Goal: Book appointment/travel/reservation

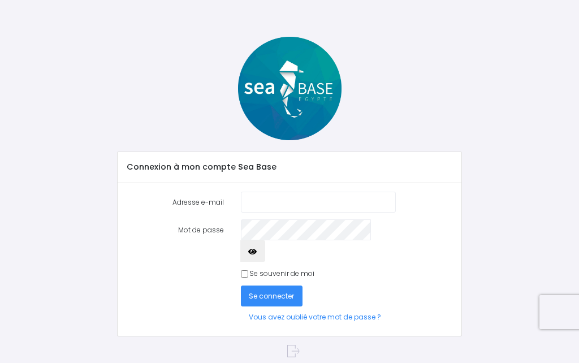
scroll to position [89, 0]
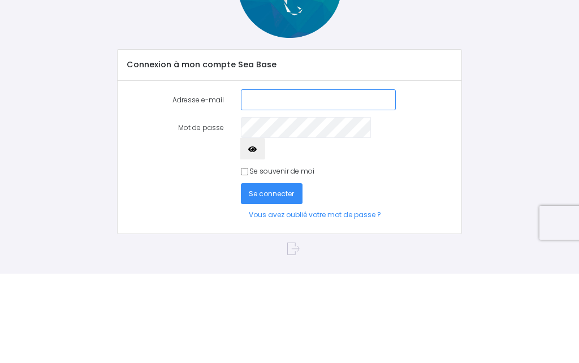
type input "rvchaillou@orange.fr"
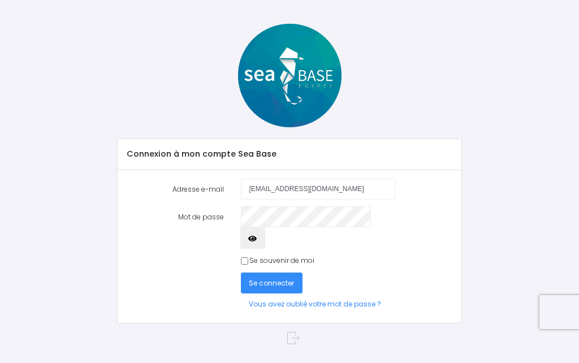
click at [241, 257] on input "Se souvenir de moi" at bounding box center [244, 260] width 7 height 7
checkbox input "true"
click at [280, 278] on span "Se connecter" at bounding box center [271, 283] width 45 height 10
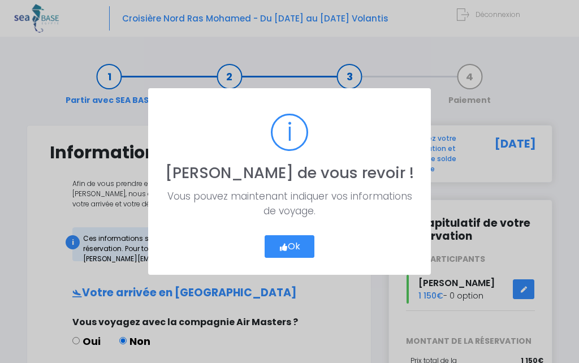
click at [296, 254] on button "Ok" at bounding box center [290, 246] width 50 height 23
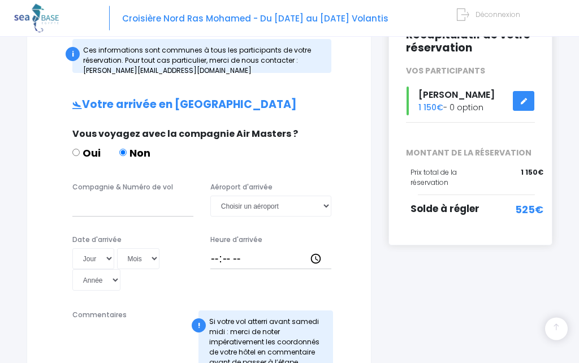
scroll to position [188, 0]
click at [137, 208] on input "Compagnie & Numéro de vol" at bounding box center [132, 206] width 121 height 21
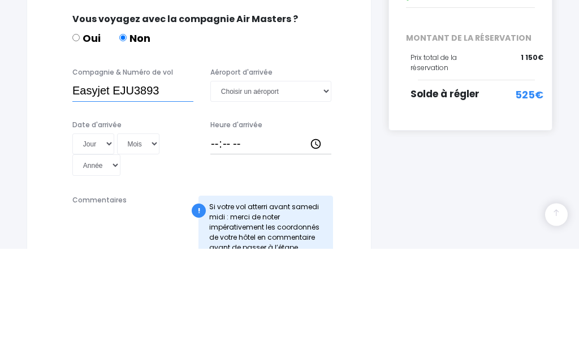
type input "Easyjet EJU3893"
click at [90, 248] on select "Jour 01 02 03 04 05 06 07 08 09 10 11 12 13 14 15 16 17 18 19 20 21 22 23 24 25…" at bounding box center [93, 258] width 42 height 21
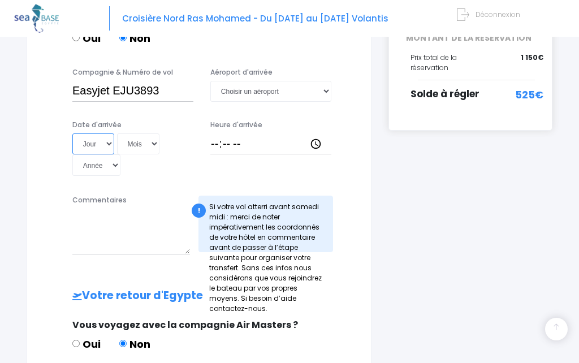
select select "25"
click at [117, 148] on select "Mois 01 02 03 04 05 06 07 08 09 10 11 12" at bounding box center [138, 143] width 43 height 21
select select "10"
click at [120, 154] on select "Année 2045 2044 2043 2042 2041 2040 2039 2038 2037 2036 2035 2034 2033 2032 203…" at bounding box center [96, 164] width 48 height 21
select select "2025"
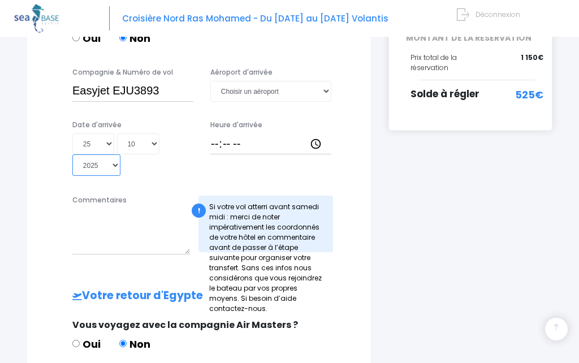
type input "2025-10-25"
click at [235, 146] on input "Heure d'arrivée" at bounding box center [270, 143] width 121 height 21
type input "20:00"
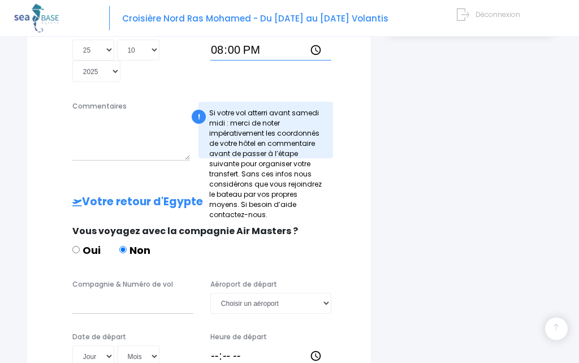
scroll to position [397, 0]
click at [117, 293] on input "Compagnie & Numéro de vol" at bounding box center [132, 303] width 121 height 21
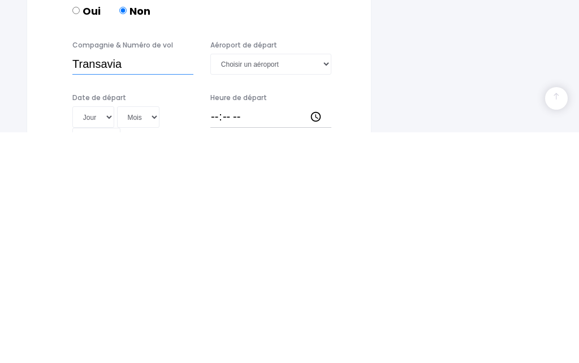
scroll to position [579, 0]
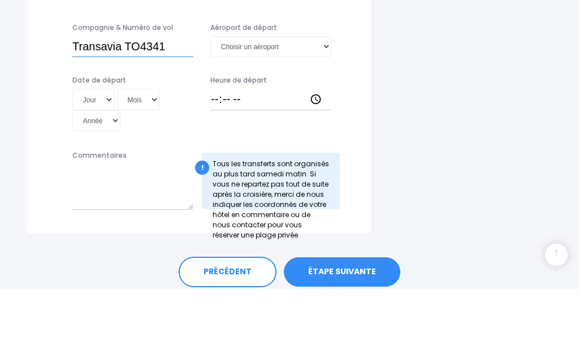
type input "Transavia TO4341"
click at [90, 163] on select "Jour 01 02 03 04 05 06 07 08 09 10 11 12 13 14 15 16 17 18 19 20 21 22 23 24 25…" at bounding box center [93, 173] width 42 height 21
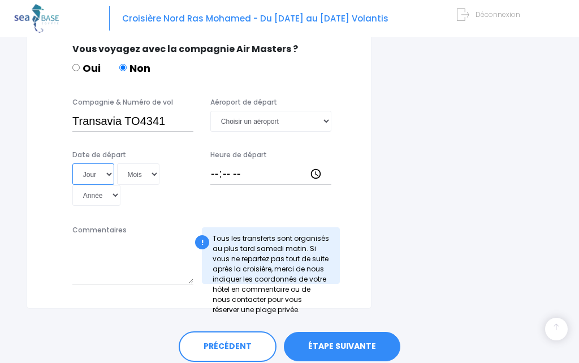
select select "01"
click at [117, 163] on select "Mois 01 02 03 04 05 06 07 08 09 10 11 12" at bounding box center [138, 173] width 43 height 21
click at [122, 163] on select "Mois 01 02 03 04 05 06 07 08 09 10 11 12" at bounding box center [138, 173] width 43 height 21
select select "11"
click at [120, 185] on select "Année 2045 2044 2043 2042 2041 2040 2039 2038 2037 2036 2035 2034 2033 2032 203…" at bounding box center [96, 195] width 48 height 21
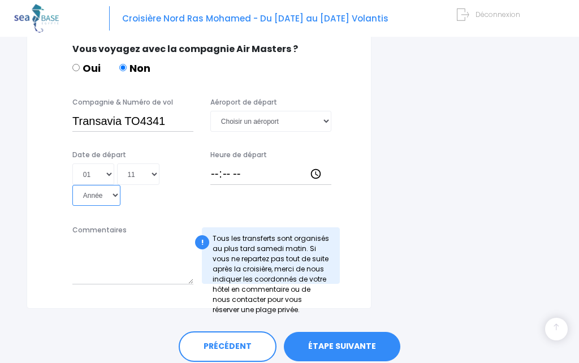
select select "2025"
type input "2025-11-01"
click at [244, 163] on input "Heure de départ" at bounding box center [270, 173] width 121 height 21
type input "16:45"
click at [292, 111] on select "Choisir un aéroport Hurghada Marsa Alam" at bounding box center [270, 121] width 121 height 21
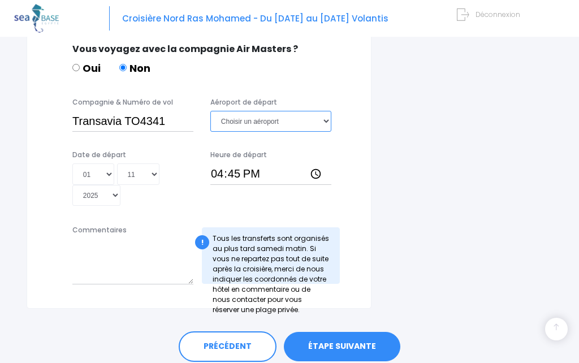
select select "Hurghada"
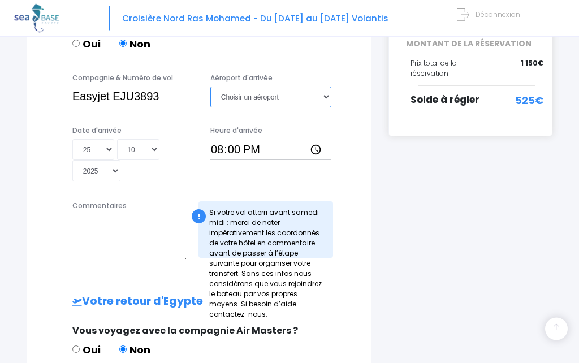
click at [284, 101] on select "Choisir un aéroport Hurghada Marsa Alam" at bounding box center [270, 97] width 121 height 21
select select "Hurghada"
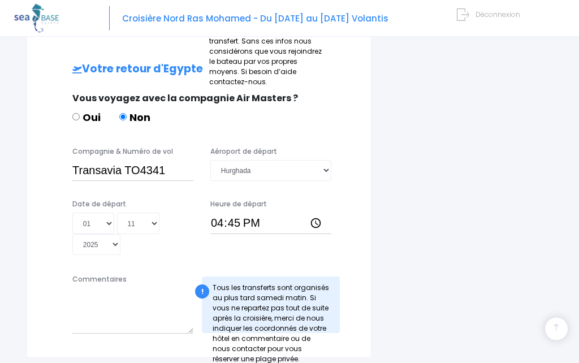
scroll to position [530, 0]
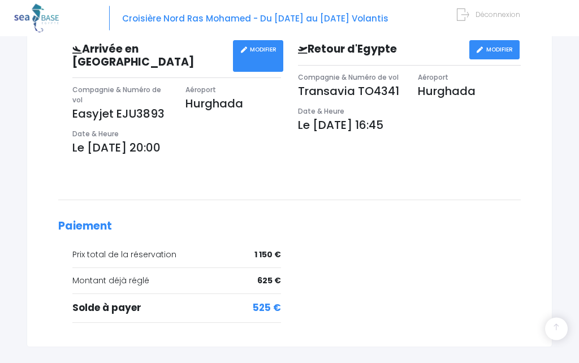
scroll to position [379, 0]
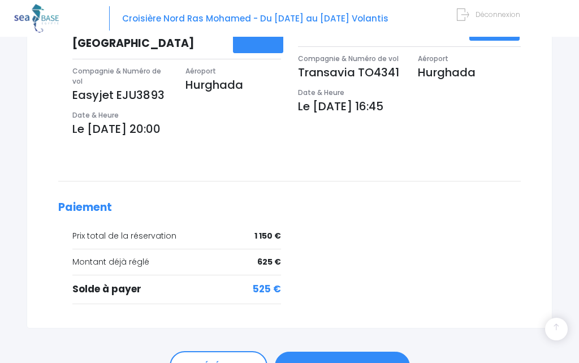
click at [350, 360] on link "PASSER AU PAIEMENT" at bounding box center [342, 366] width 135 height 29
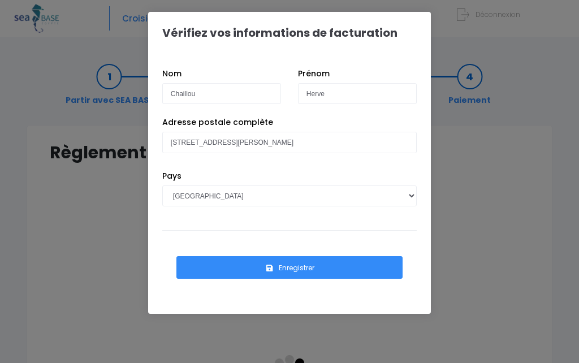
click at [320, 277] on button "Enregistrer" at bounding box center [289, 267] width 226 height 23
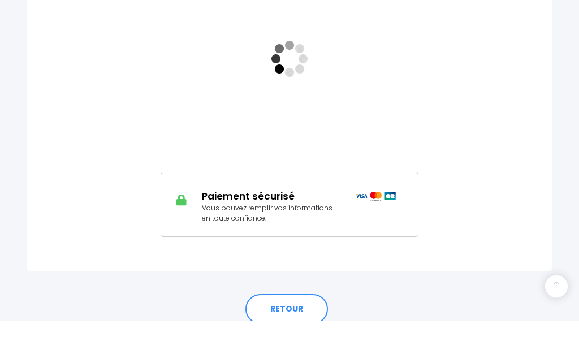
scroll to position [314, 0]
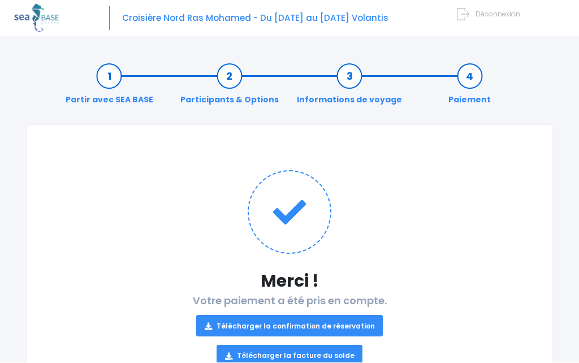
scroll to position [6, 0]
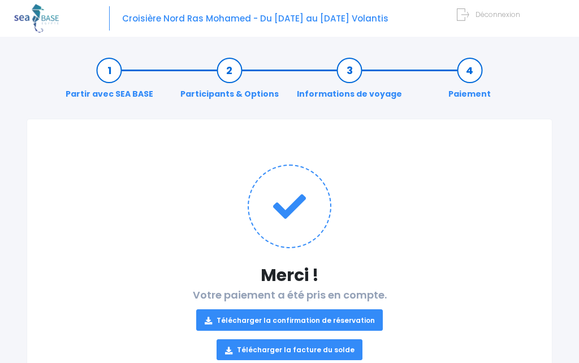
click at [343, 321] on link "Télécharger la confirmation de réservation" at bounding box center [289, 319] width 187 height 21
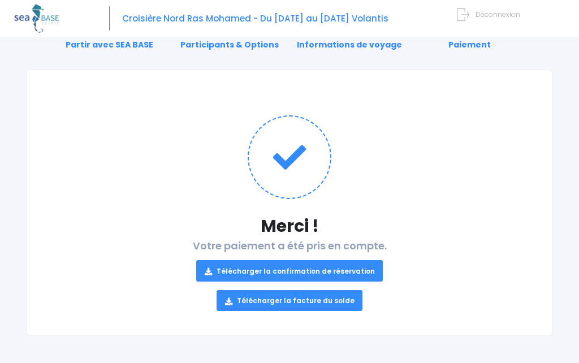
click at [321, 301] on link "Télécharger la facture du solde" at bounding box center [290, 300] width 146 height 21
